Goal: Information Seeking & Learning: Learn about a topic

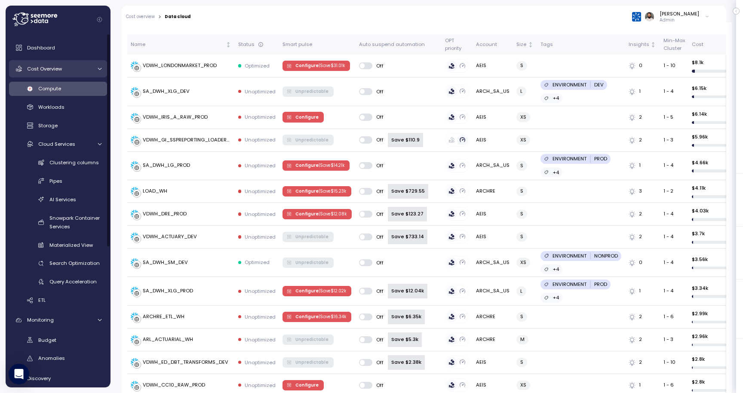
click at [72, 65] on div "Cost Overview" at bounding box center [59, 69] width 65 height 9
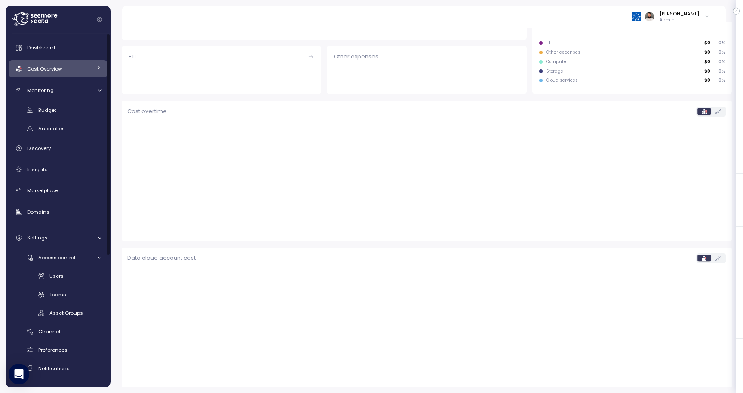
scroll to position [182, 0]
click at [73, 260] on span "Access control" at bounding box center [56, 257] width 37 height 7
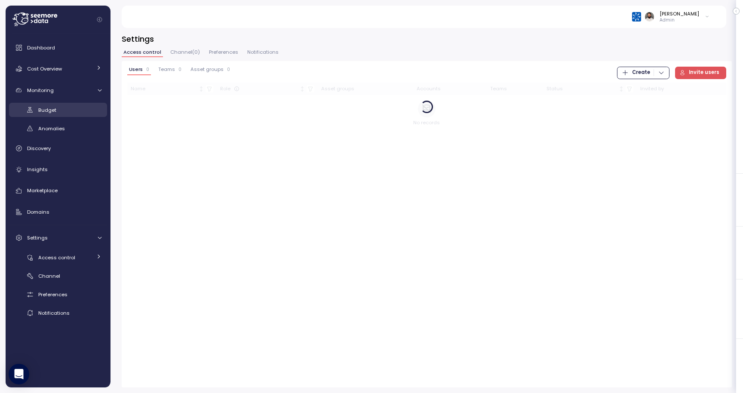
click at [73, 111] on div "Budget" at bounding box center [69, 110] width 63 height 9
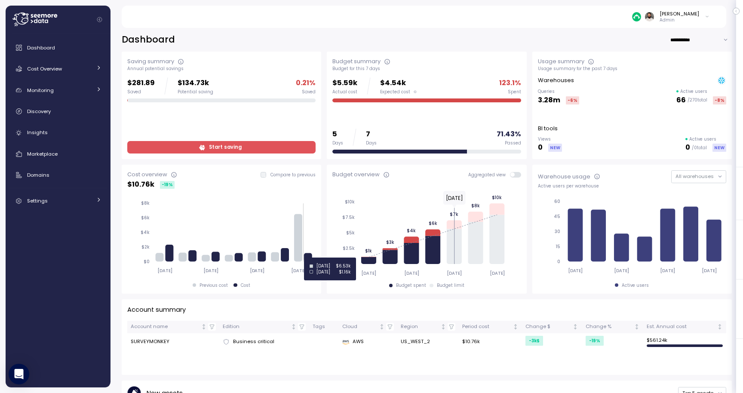
click at [310, 258] on icon at bounding box center [308, 257] width 8 height 9
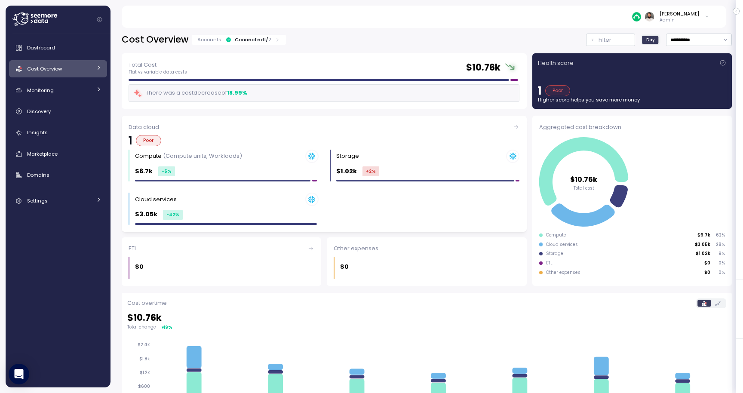
scroll to position [192, 0]
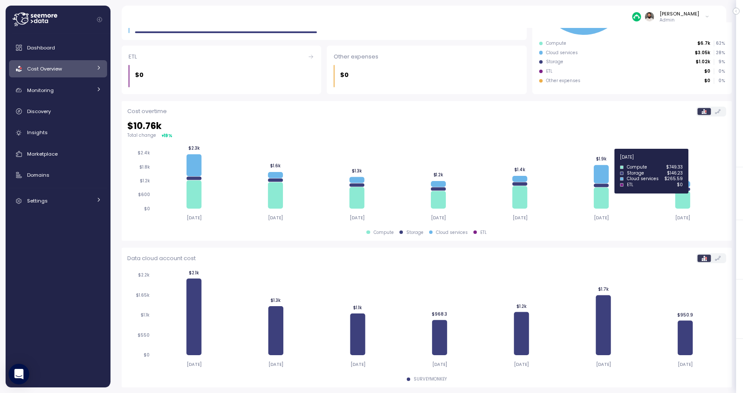
click at [685, 184] on icon at bounding box center [684, 184] width 15 height 6
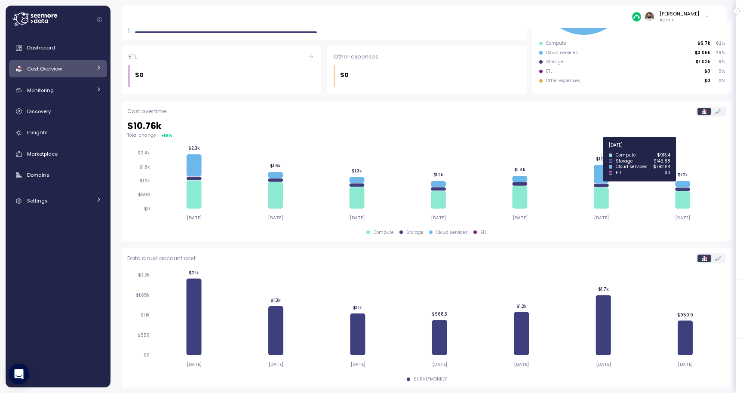
click at [597, 174] on icon at bounding box center [603, 174] width 15 height 18
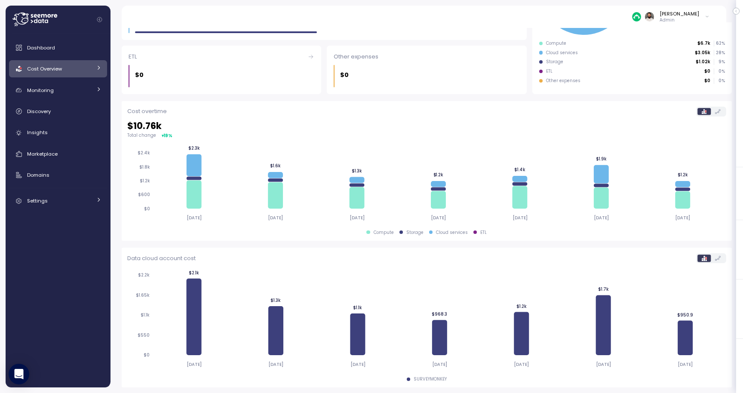
scroll to position [0, 0]
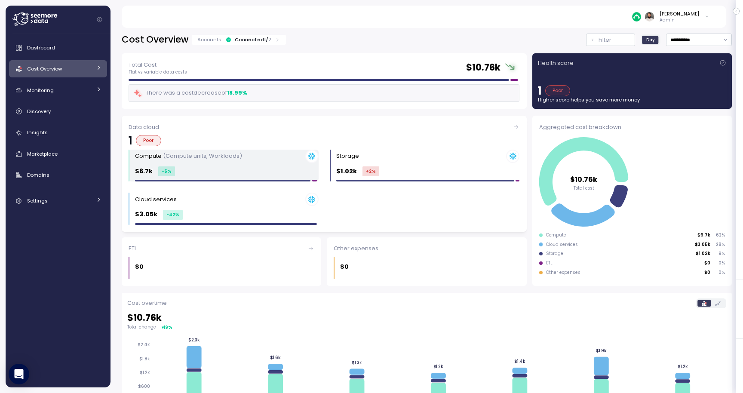
click at [262, 175] on div "$6.7k -5 %" at bounding box center [227, 171] width 184 height 10
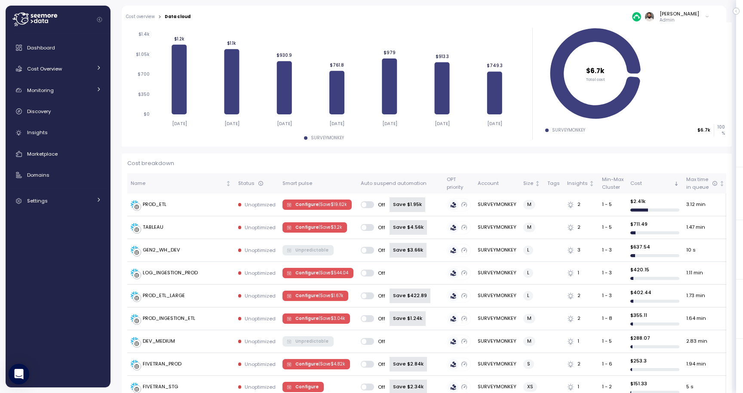
scroll to position [247, 0]
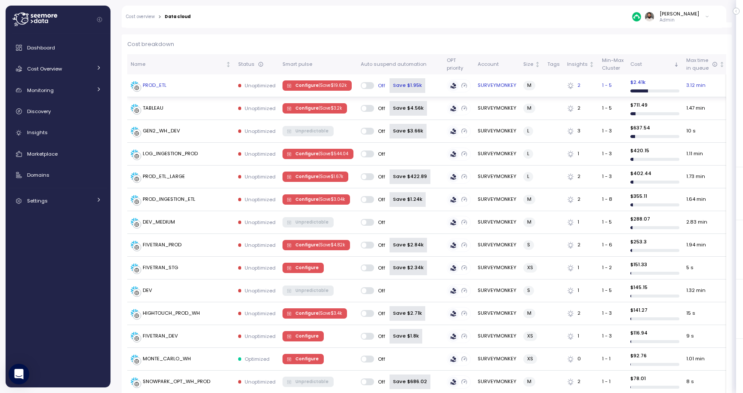
click at [171, 83] on div "PROD_ETL" at bounding box center [181, 85] width 101 height 9
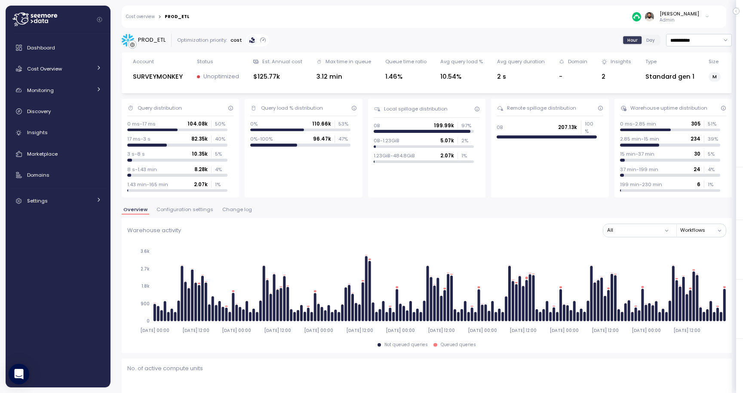
click at [651, 38] on span "Day" at bounding box center [650, 40] width 9 height 6
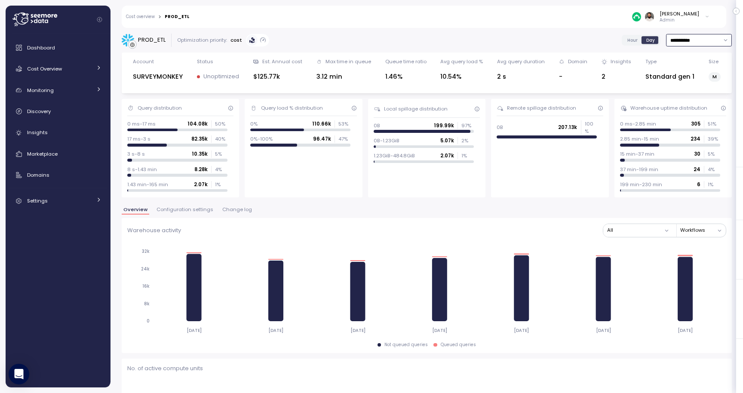
click at [702, 40] on input "**********" at bounding box center [699, 40] width 66 height 12
click at [689, 91] on span "Last 14 days" at bounding box center [685, 93] width 30 height 8
type input "**********"
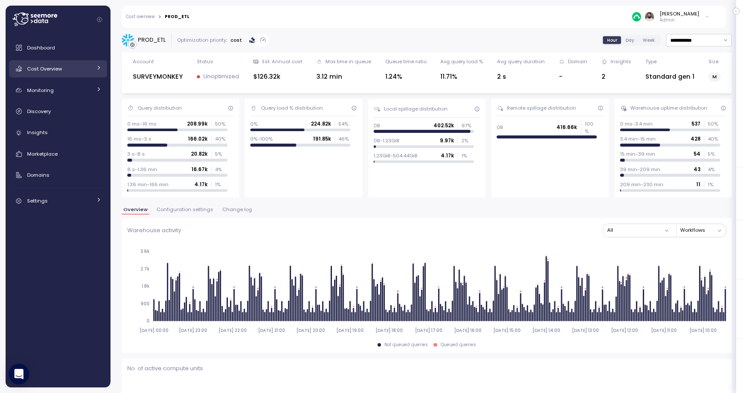
click at [87, 67] on div "Cost Overview" at bounding box center [59, 69] width 65 height 9
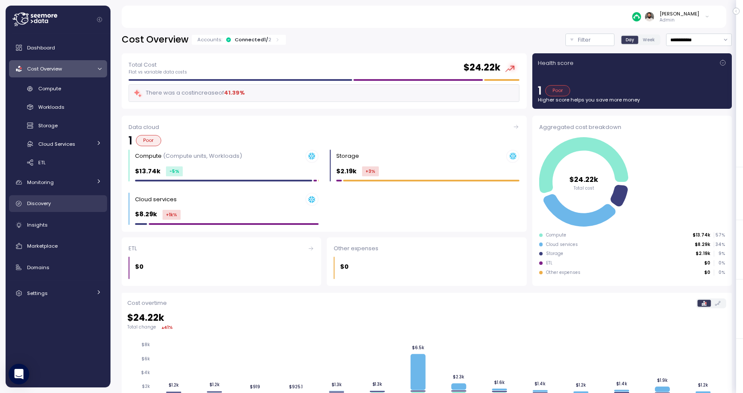
click at [71, 204] on div "Discovery" at bounding box center [64, 203] width 74 height 9
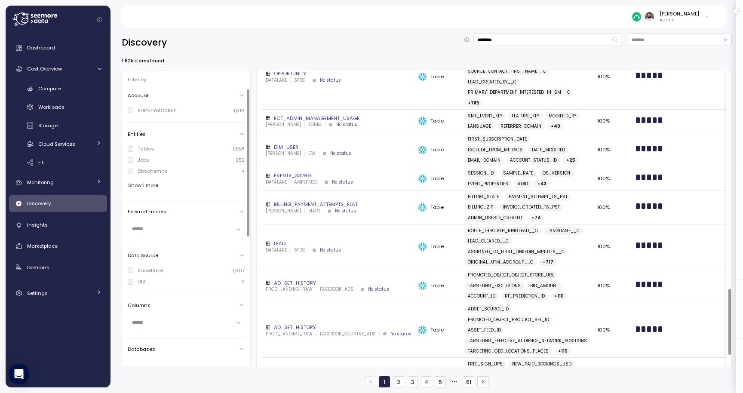
scroll to position [980, 0]
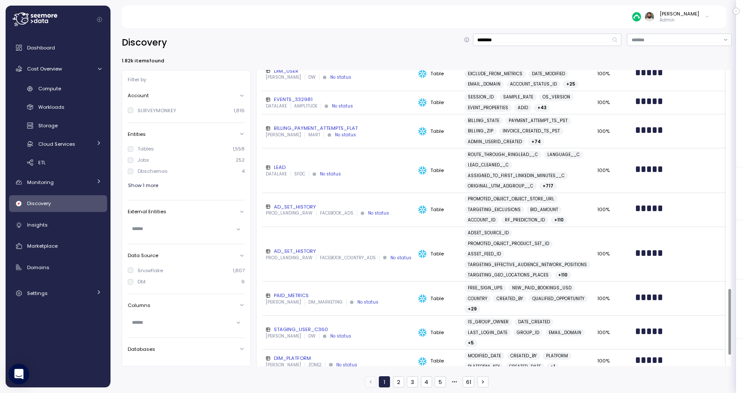
click at [373, 169] on div "LEAD" at bounding box center [339, 167] width 146 height 7
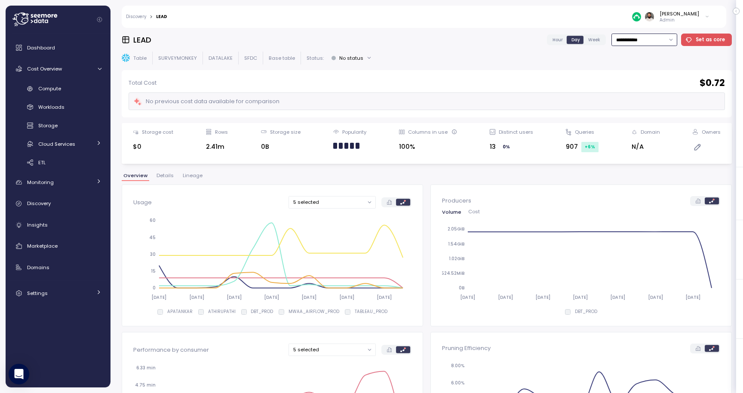
click at [649, 40] on input "**********" at bounding box center [644, 40] width 66 height 12
click at [644, 98] on div "Last 30 days" at bounding box center [646, 104] width 63 height 12
type input "**********"
